Goal: Communication & Community: Share content

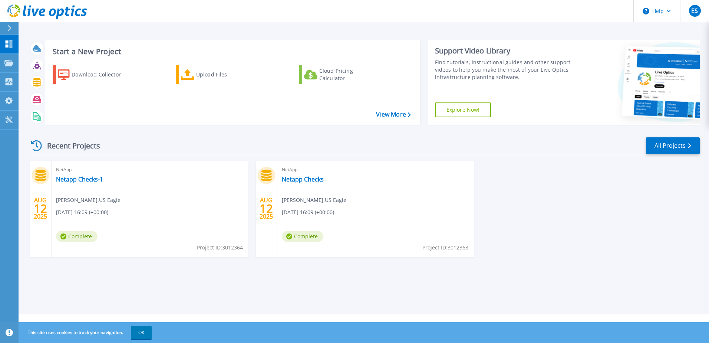
click at [106, 176] on div "NetApp Netapp Checks-1 [PERSON_NAME] , [GEOGRAPHIC_DATA] Eagle [DATE] 16:09 (+0…" at bounding box center [150, 209] width 197 height 96
click at [82, 180] on link "Netapp Checks-1" at bounding box center [79, 179] width 47 height 7
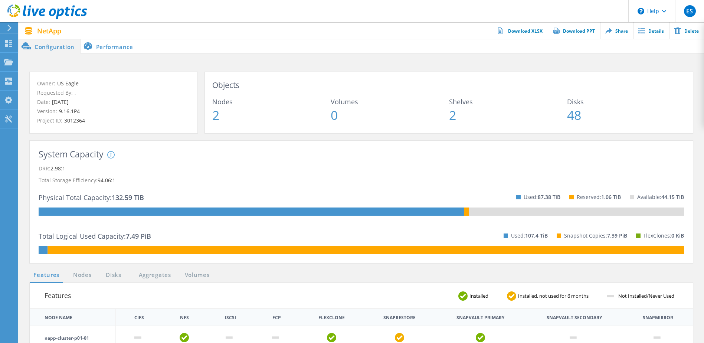
click at [615, 32] on link "Share" at bounding box center [616, 30] width 33 height 17
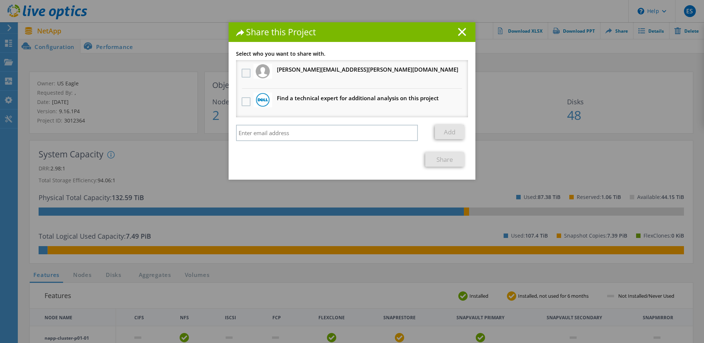
click at [242, 73] on label at bounding box center [247, 73] width 11 height 9
click at [0, 0] on input "checkbox" at bounding box center [0, 0] width 0 height 0
click at [450, 161] on link "Share" at bounding box center [444, 159] width 39 height 14
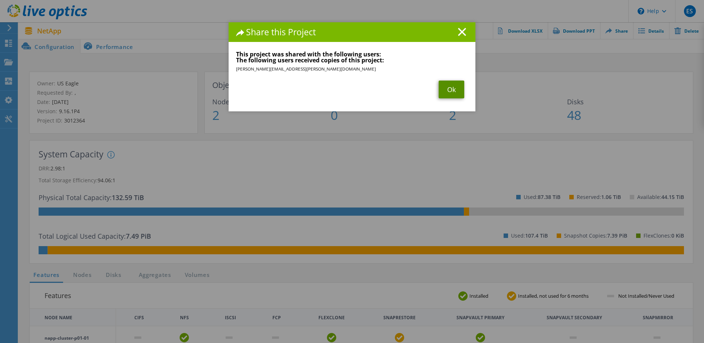
click at [450, 90] on link "Ok" at bounding box center [452, 90] width 26 height 18
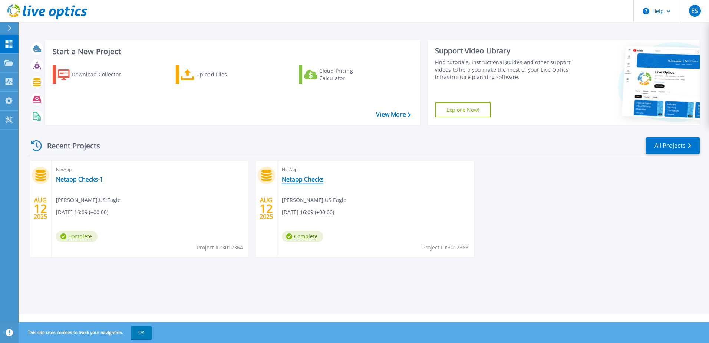
click at [305, 180] on link "Netapp Checks" at bounding box center [303, 179] width 42 height 7
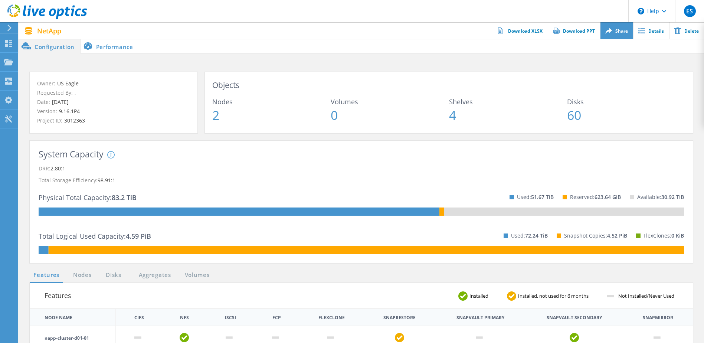
click at [620, 34] on link "Share" at bounding box center [616, 30] width 33 height 17
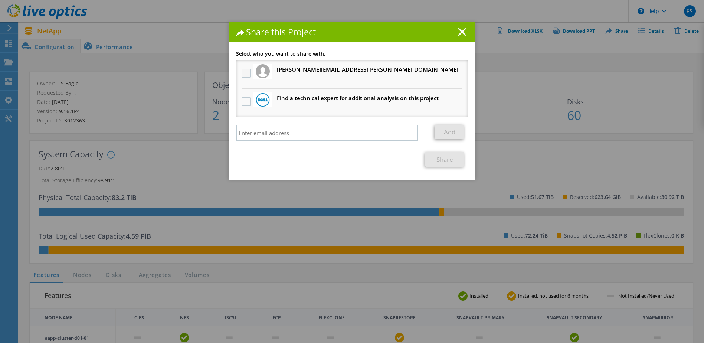
click at [242, 73] on label at bounding box center [247, 73] width 11 height 9
click at [0, 0] on input "checkbox" at bounding box center [0, 0] width 0 height 0
click at [437, 160] on link "Share" at bounding box center [444, 159] width 39 height 14
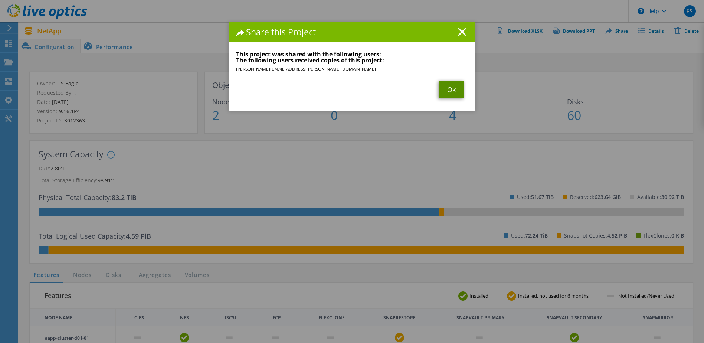
click at [457, 89] on link "Ok" at bounding box center [452, 90] width 26 height 18
